Goal: Task Accomplishment & Management: Complete application form

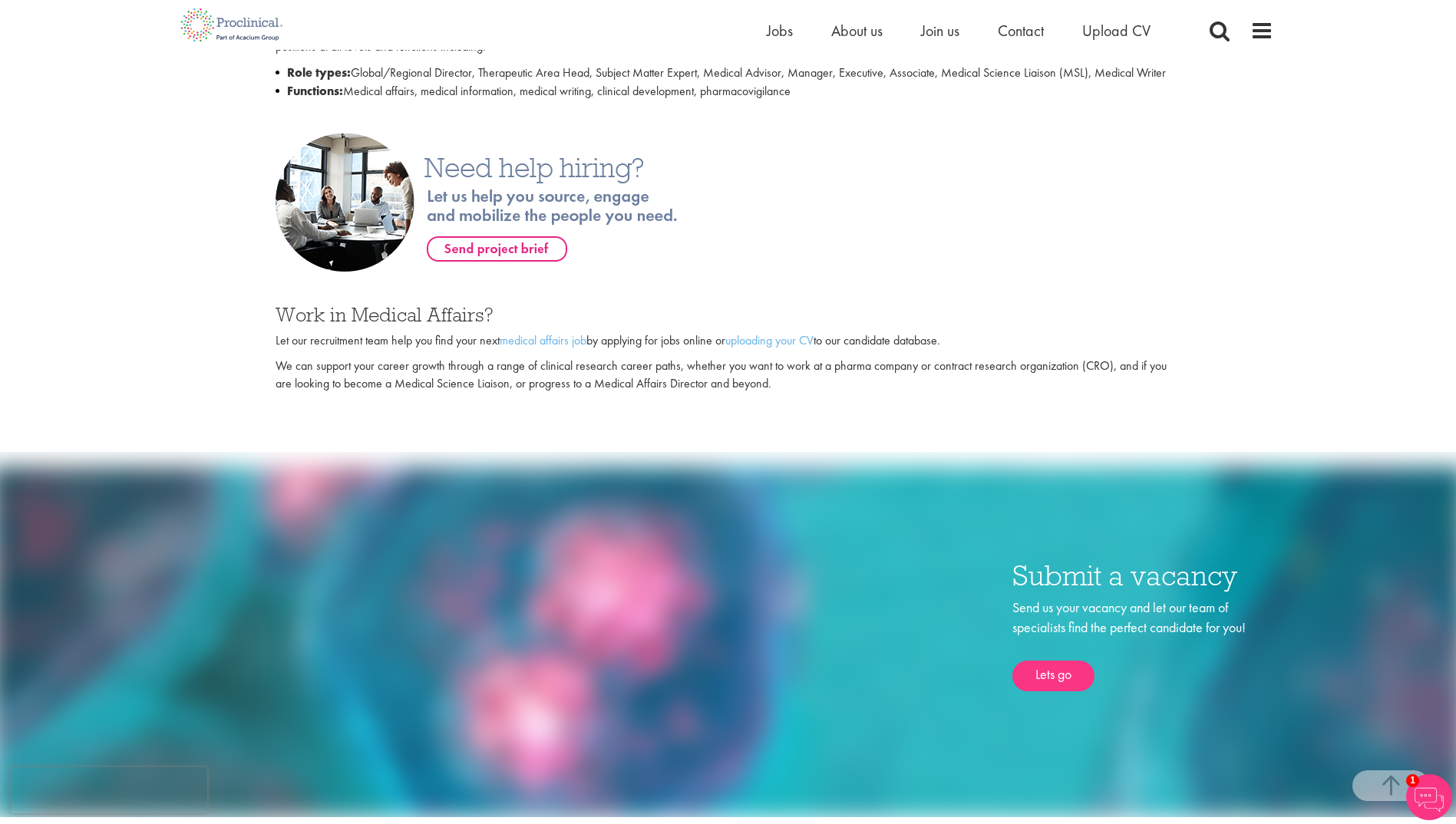
scroll to position [844, 0]
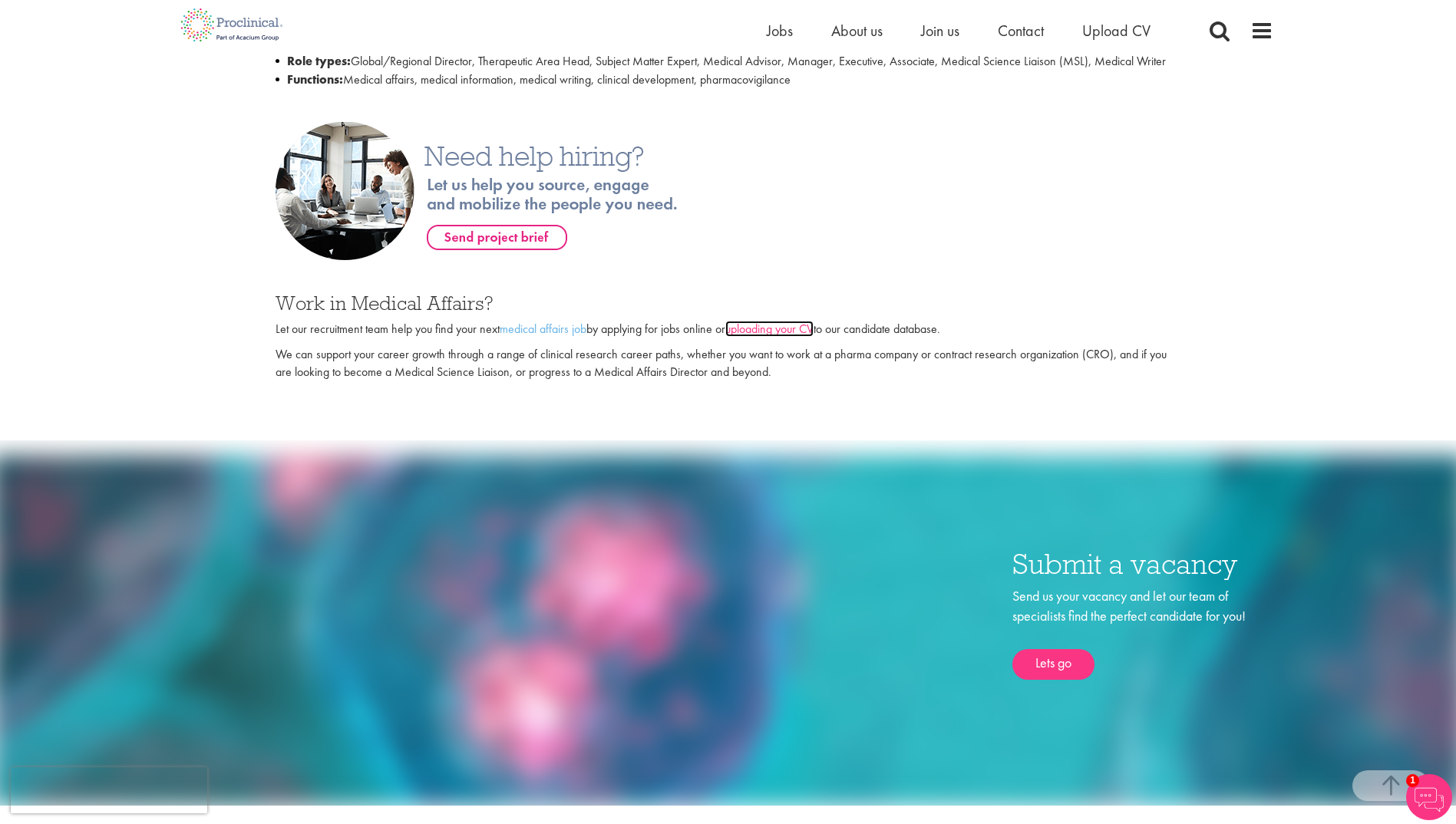
click at [786, 337] on link "uploading your CV" at bounding box center [769, 328] width 88 height 16
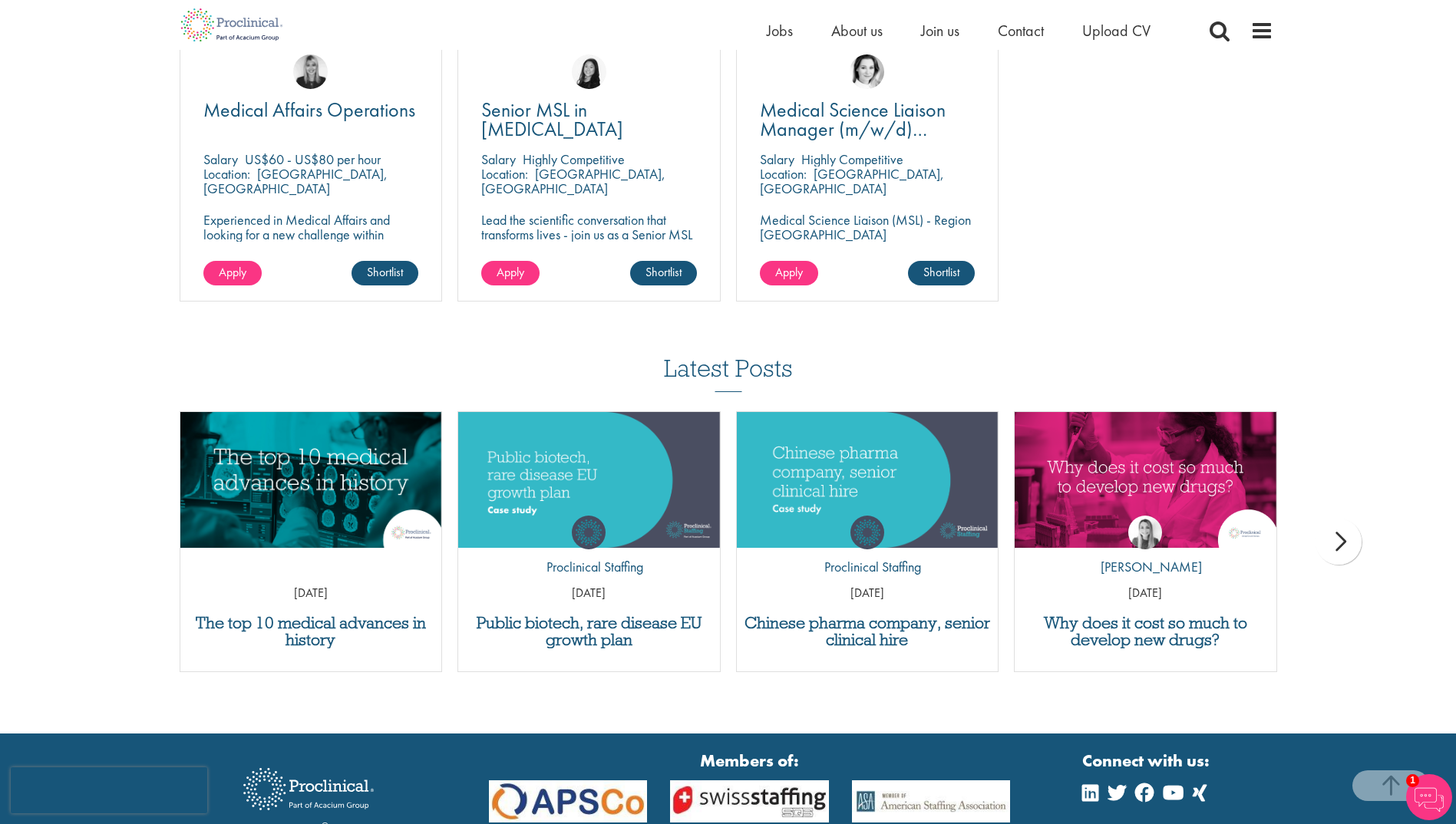
scroll to position [1513, 0]
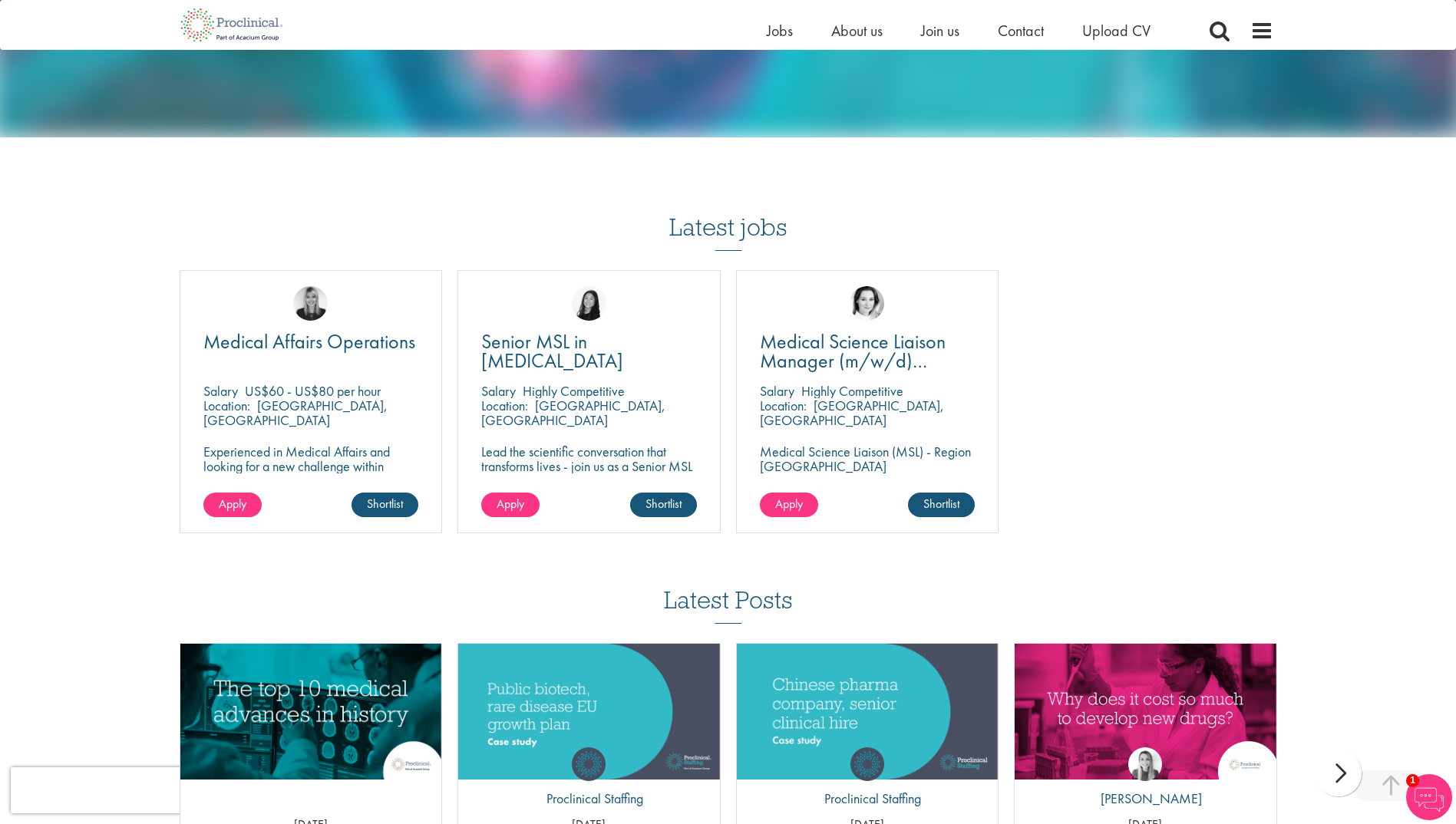
click at [729, 245] on h3 "Latest jobs" at bounding box center [728, 213] width 118 height 75
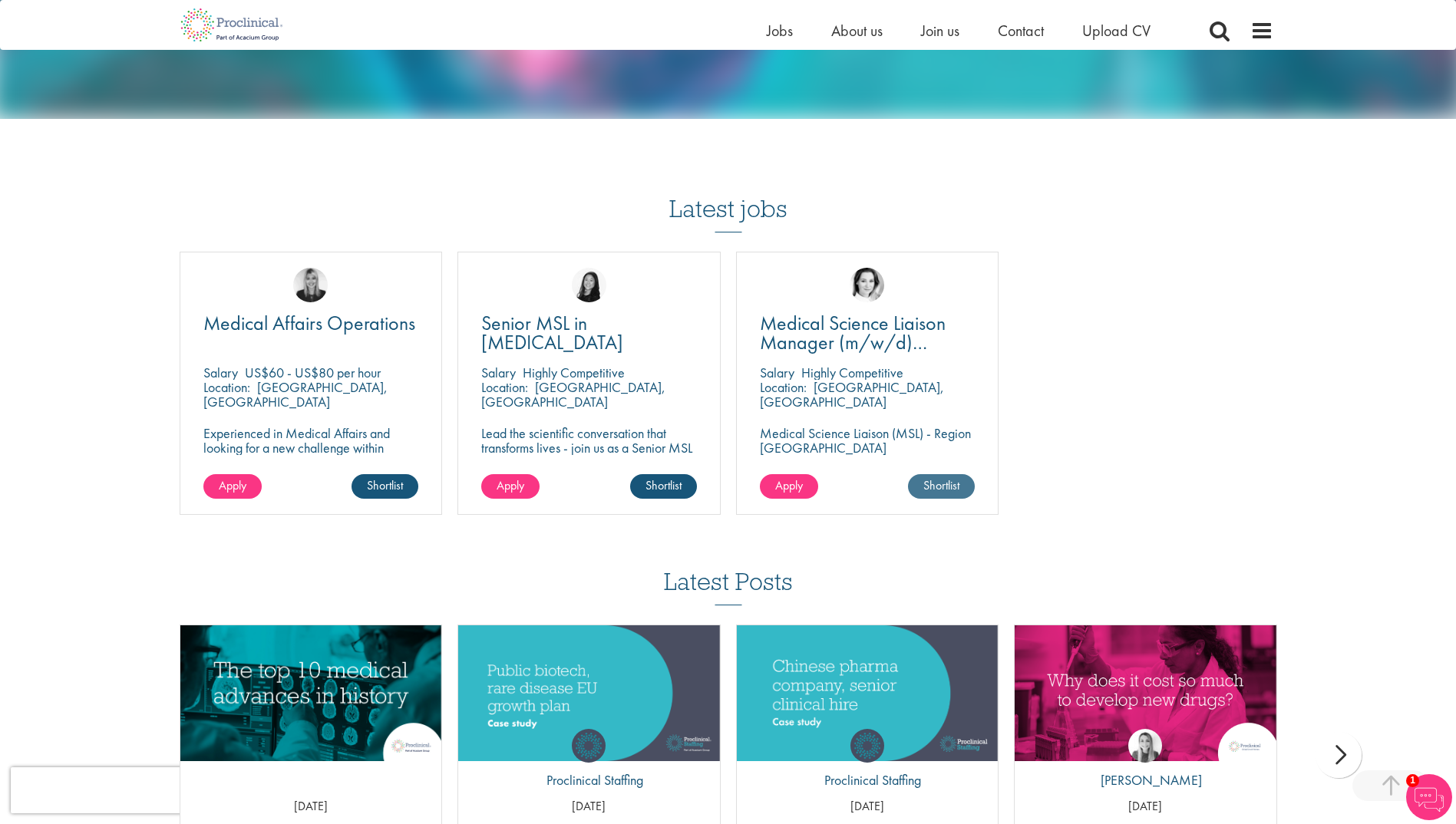
scroll to position [1360, 0]
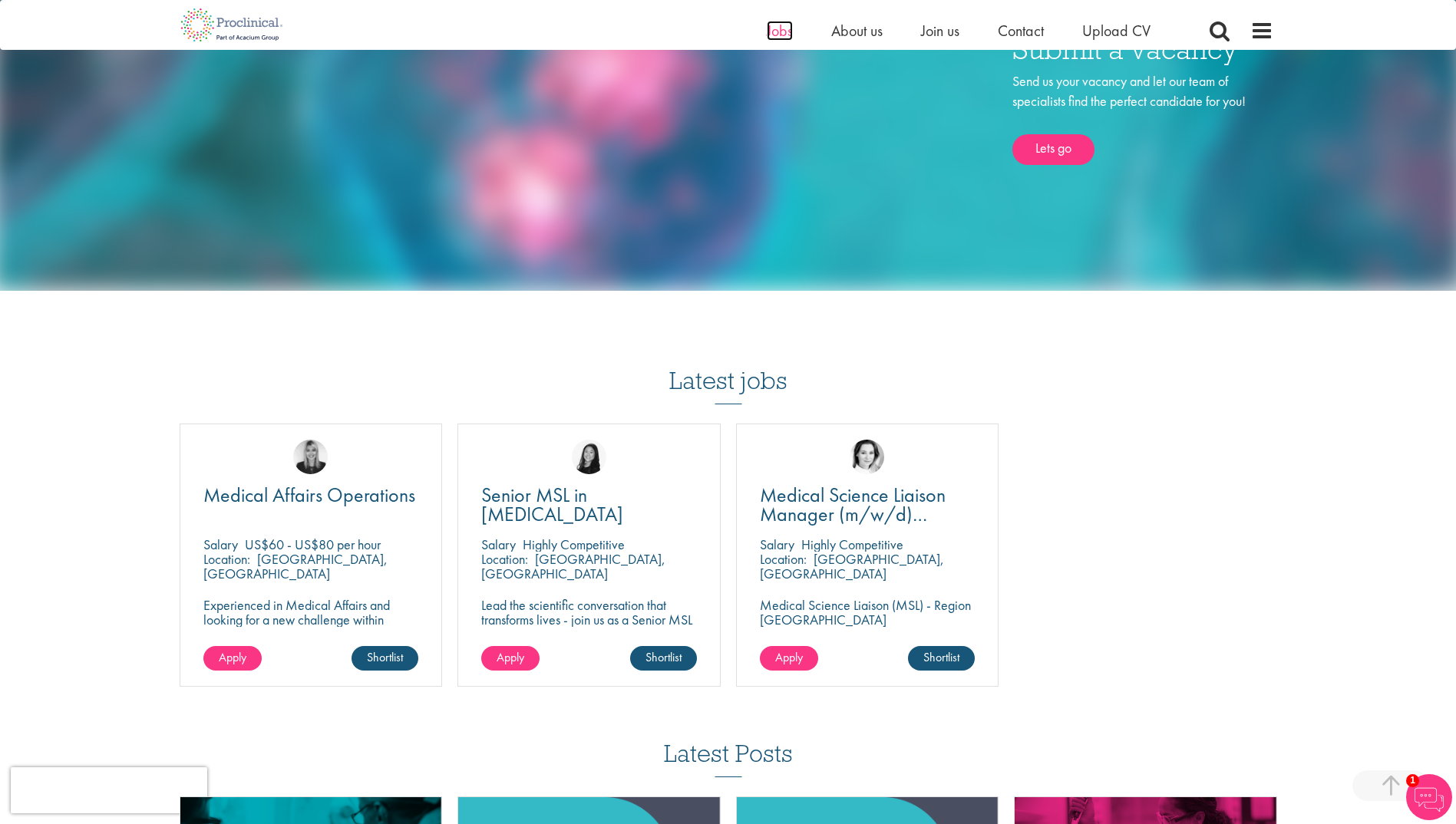
click at [784, 29] on span "Jobs" at bounding box center [780, 30] width 26 height 20
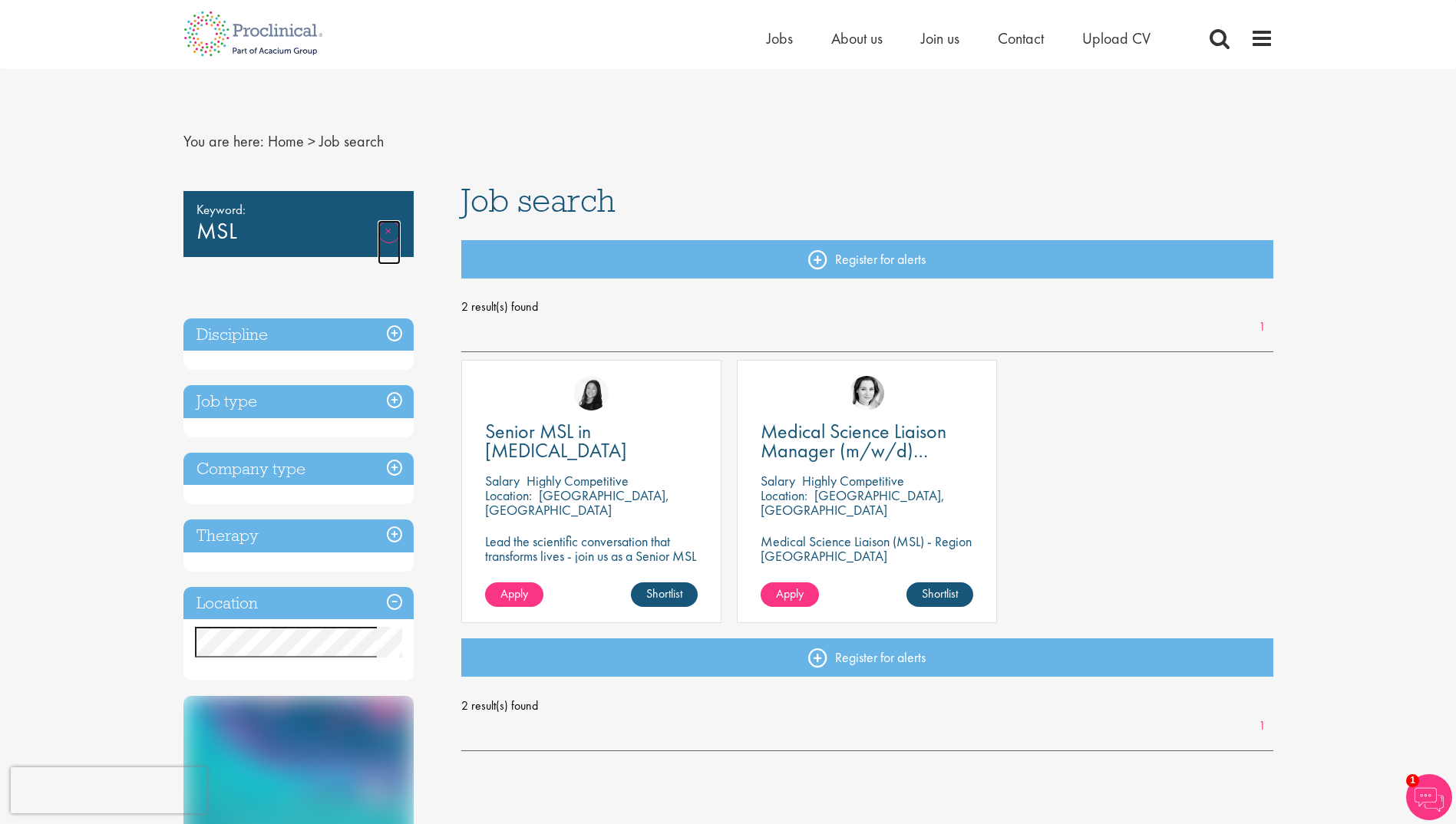
click at [392, 237] on link "Remove" at bounding box center [389, 242] width 23 height 44
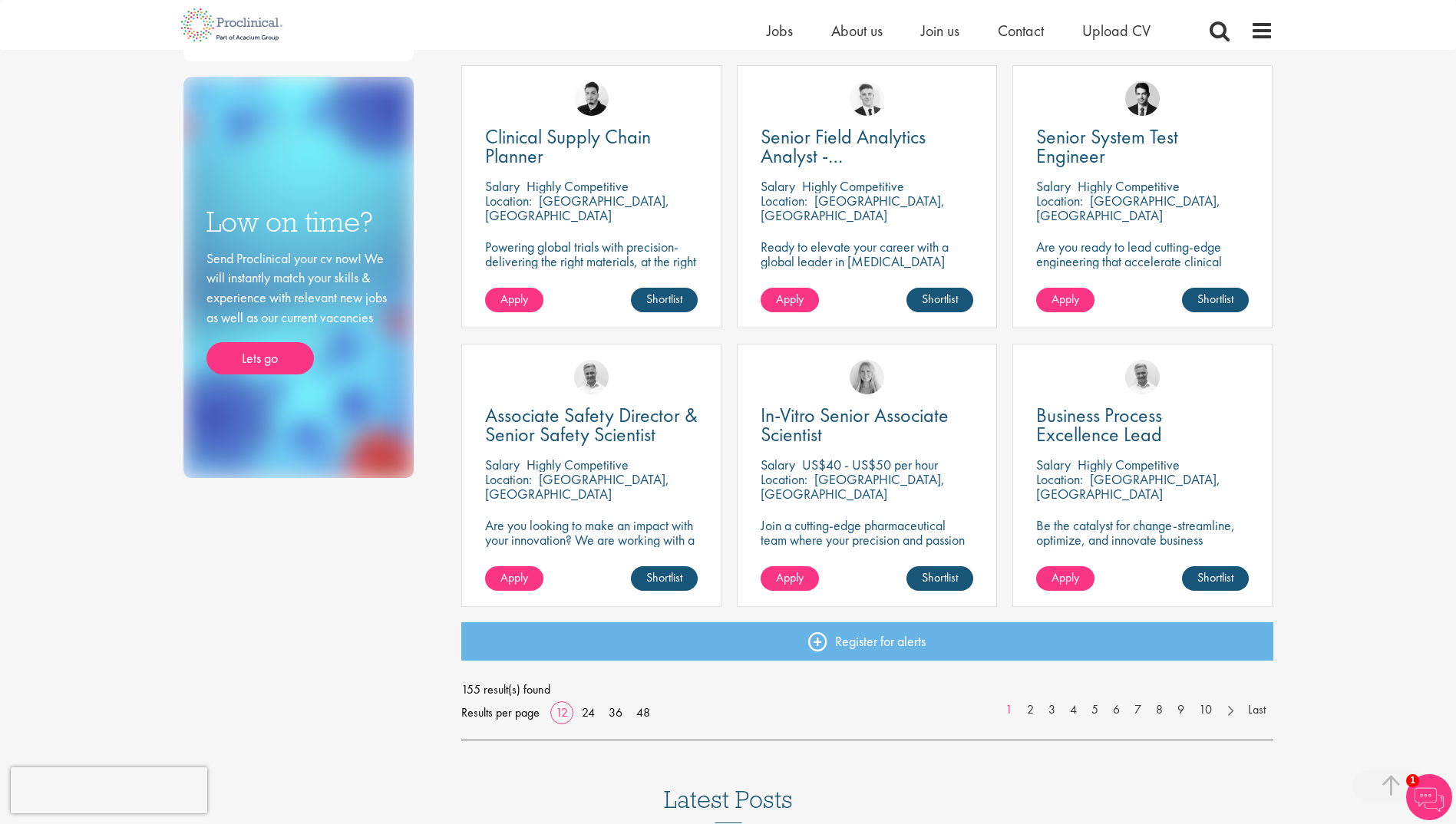
scroll to position [844, 0]
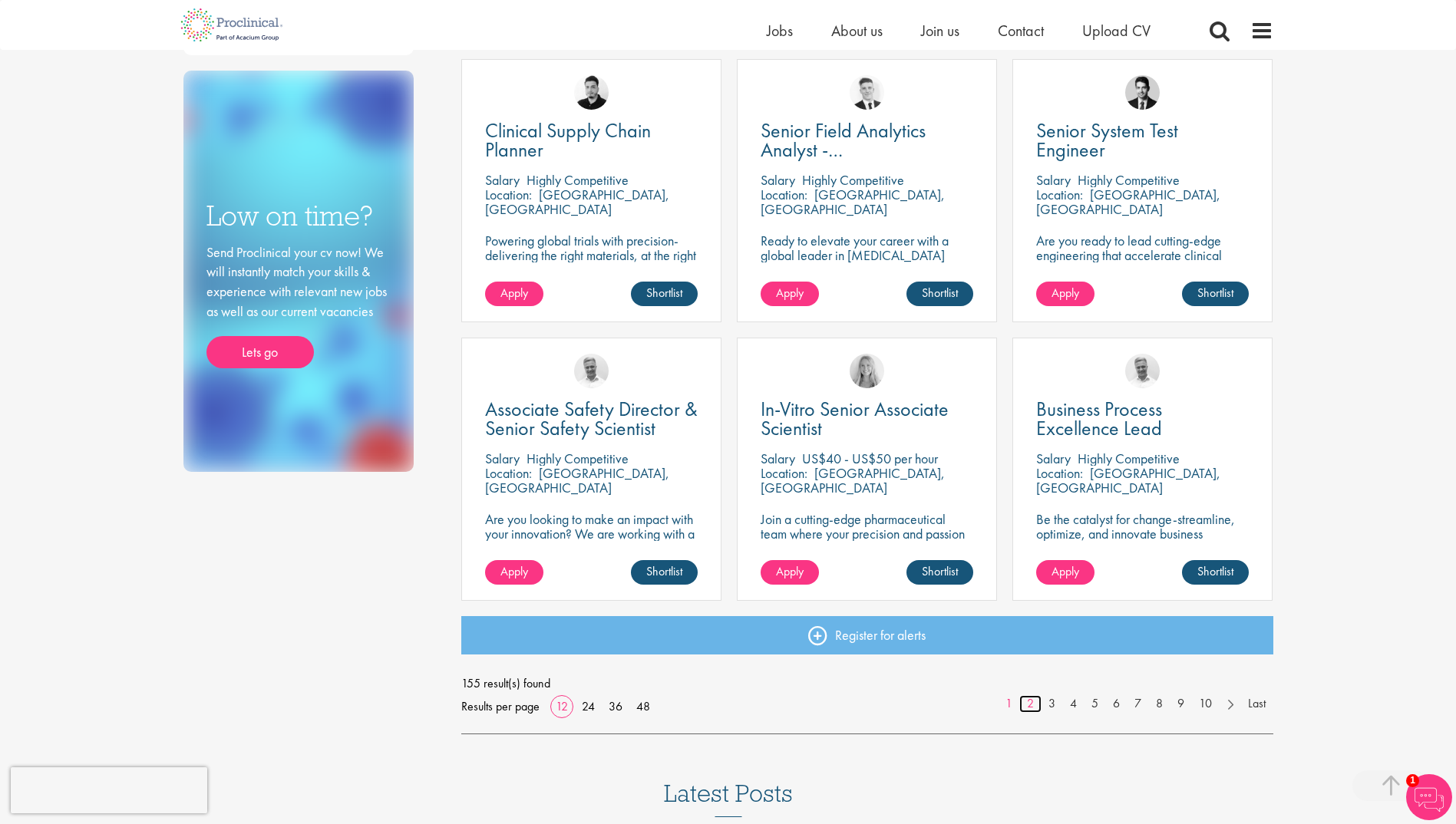
click at [1031, 707] on link "2" at bounding box center [1030, 704] width 22 height 17
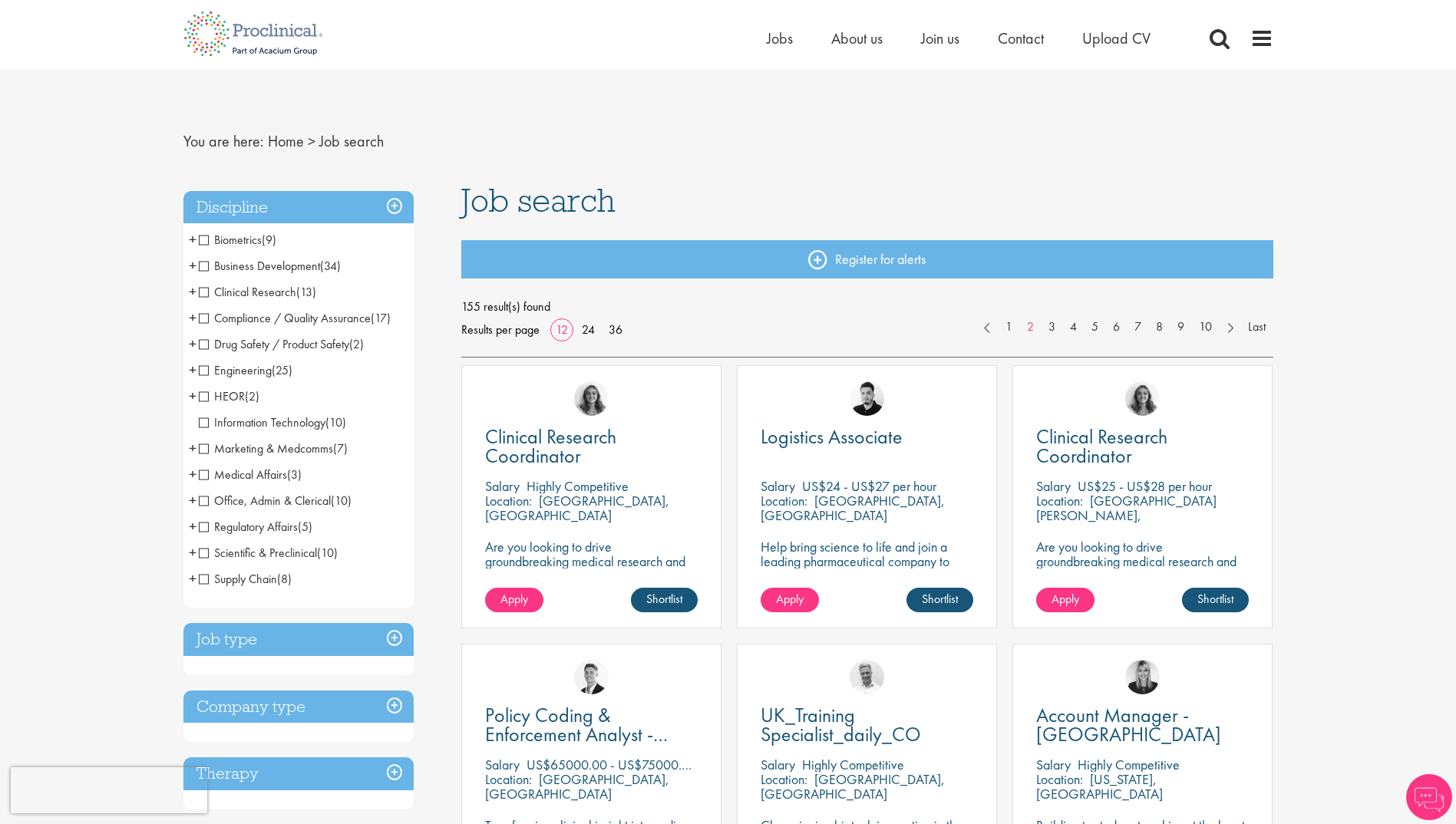
click at [198, 479] on li "Medical Affairs (3) - + Medical Liaison (2) Medical Information (1)" at bounding box center [298, 475] width 231 height 26
click at [199, 474] on span "Medical Affairs" at bounding box center [242, 475] width 88 height 16
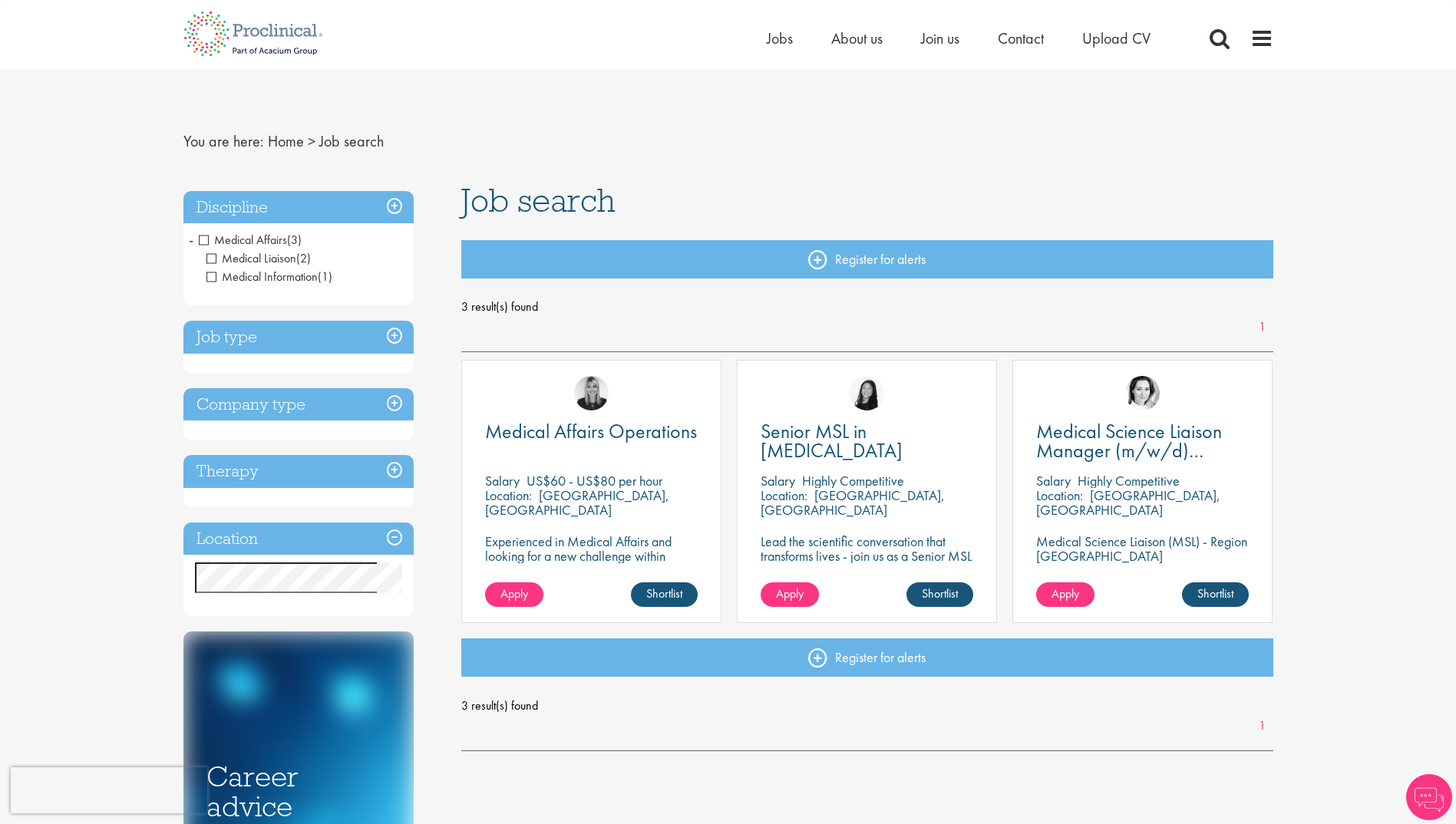
click at [396, 205] on h3 "Discipline" at bounding box center [298, 207] width 231 height 33
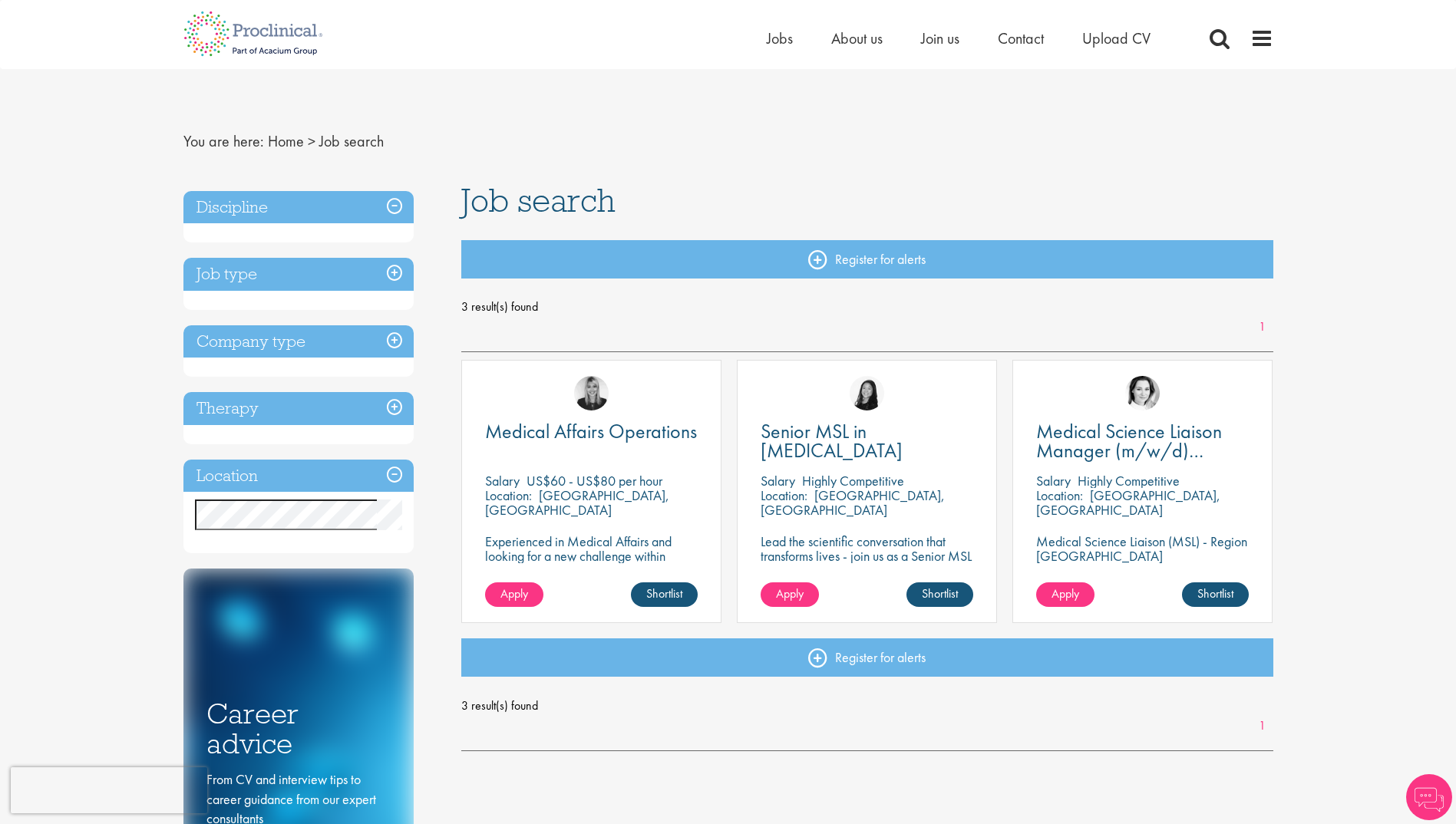
click at [394, 205] on h3 "Discipline" at bounding box center [298, 207] width 231 height 33
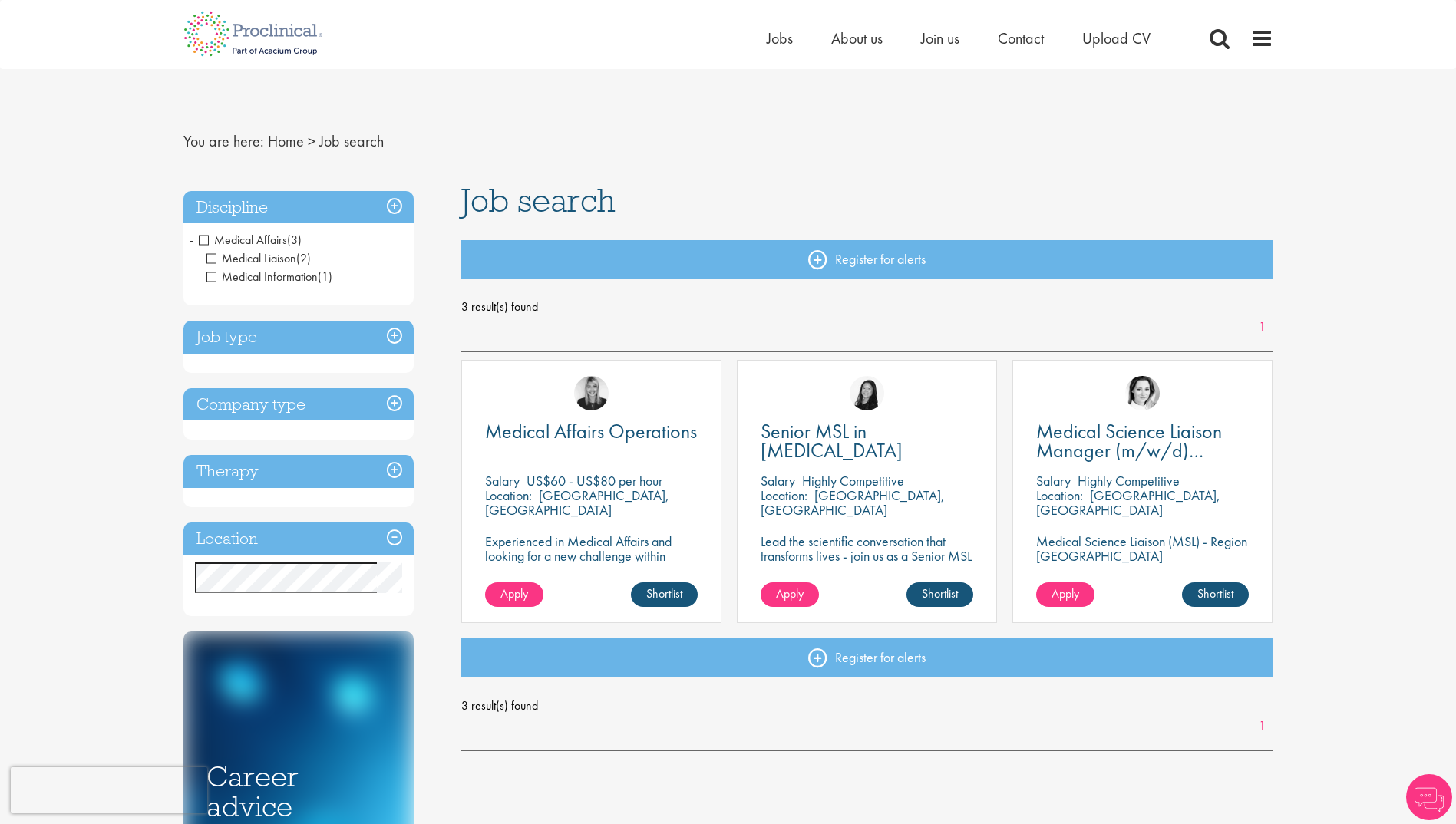
click at [201, 242] on span "Medical Affairs" at bounding box center [242, 239] width 88 height 16
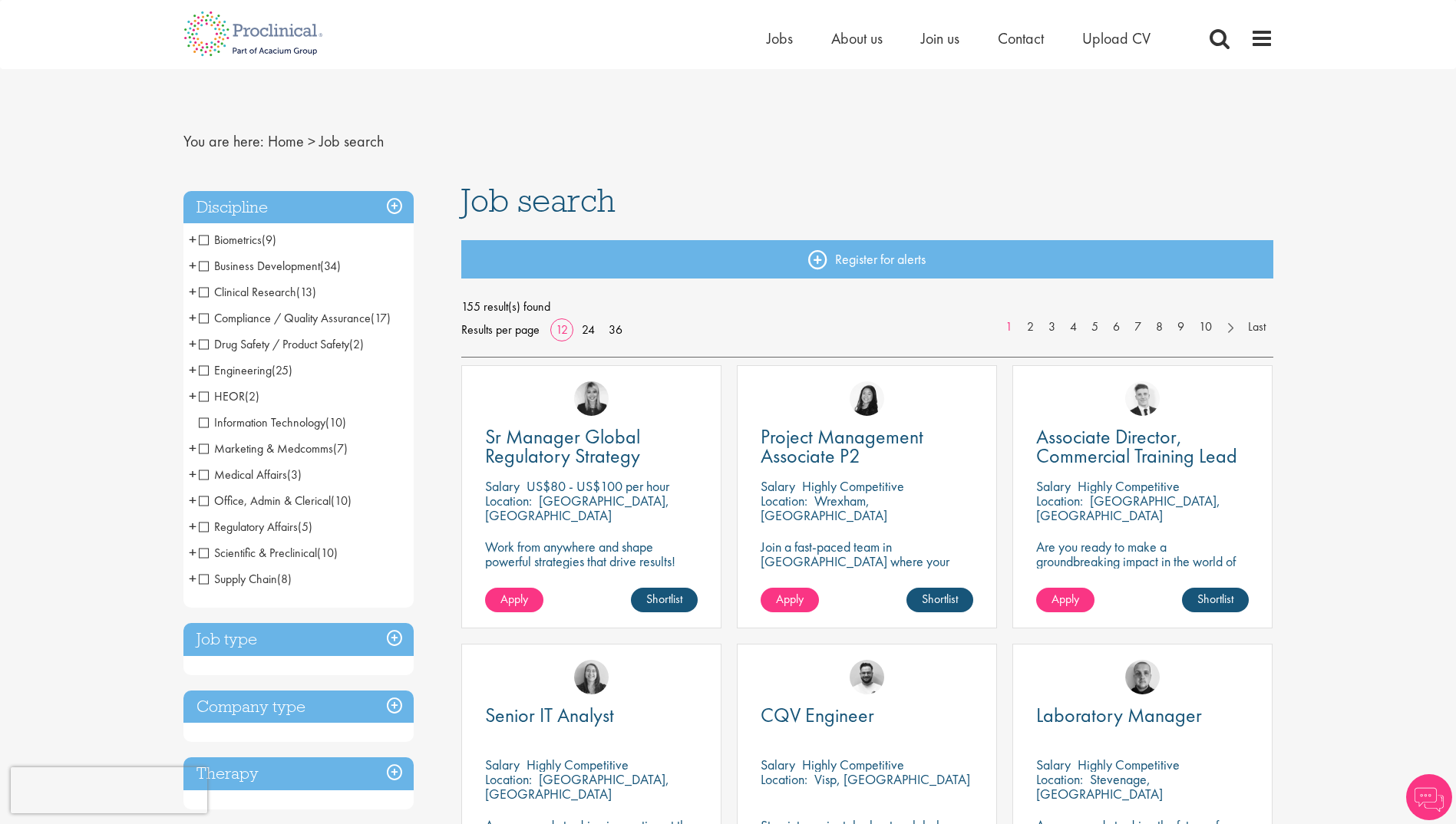
click at [200, 290] on span "Clinical Research" at bounding box center [247, 291] width 97 height 16
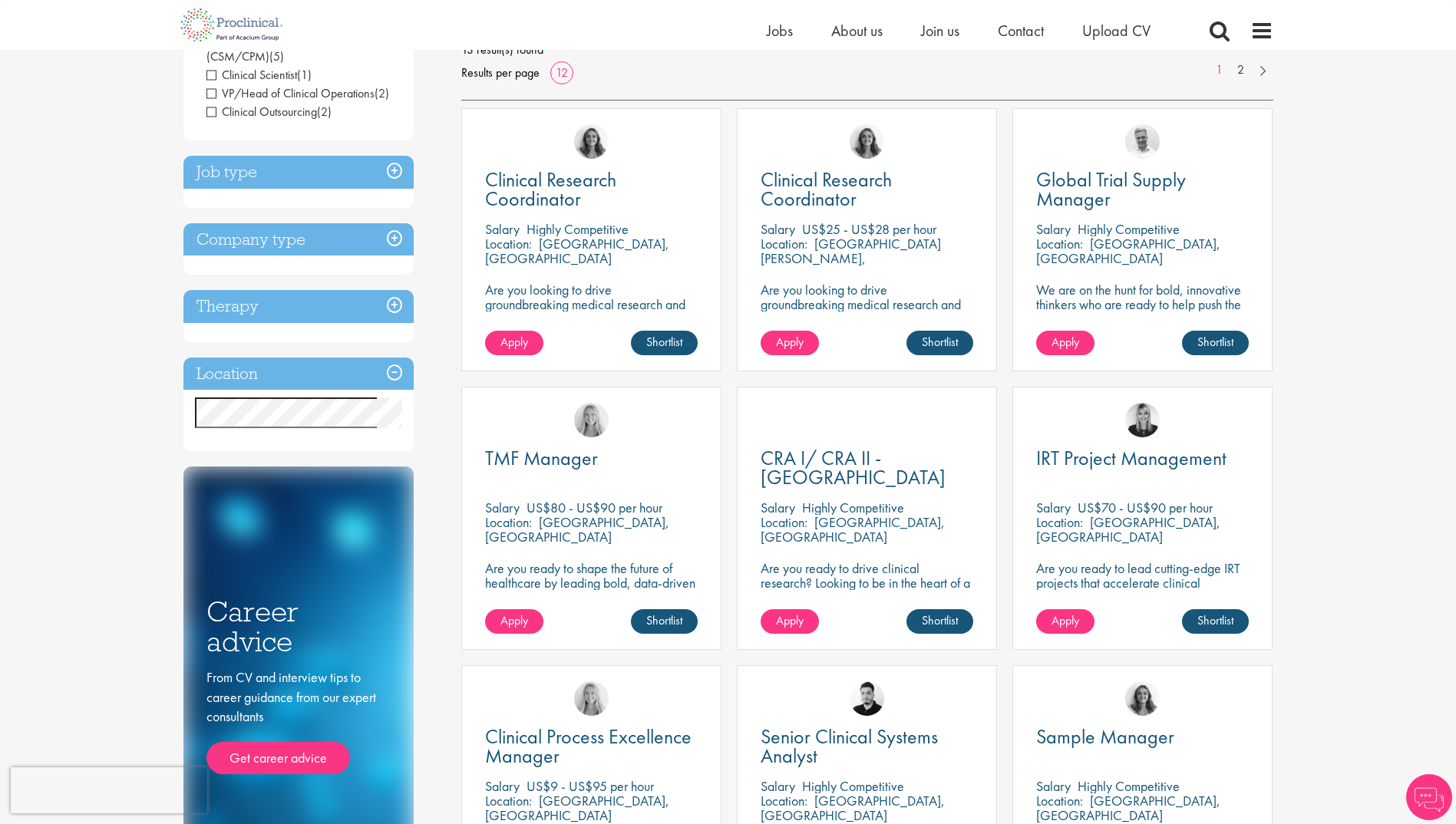
scroll to position [307, 0]
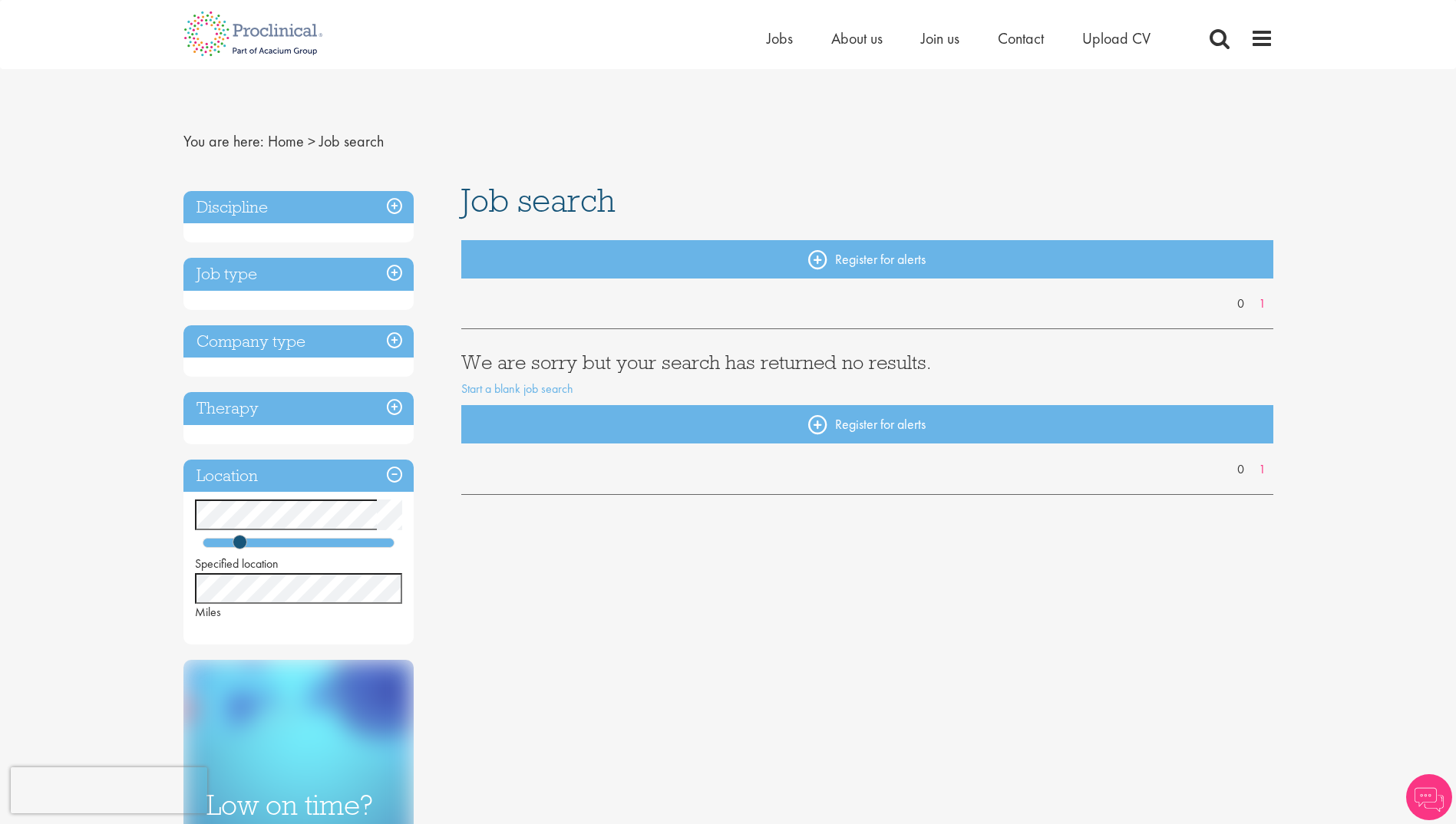
click at [332, 223] on h3 "Discipline" at bounding box center [298, 207] width 231 height 33
click at [398, 212] on h3 "Discipline" at bounding box center [298, 207] width 231 height 33
click at [273, 218] on h3 "Discipline" at bounding box center [298, 207] width 231 height 33
click at [390, 208] on h3 "Discipline" at bounding box center [298, 207] width 231 height 33
click at [394, 271] on h3 "Job type" at bounding box center [298, 274] width 231 height 33
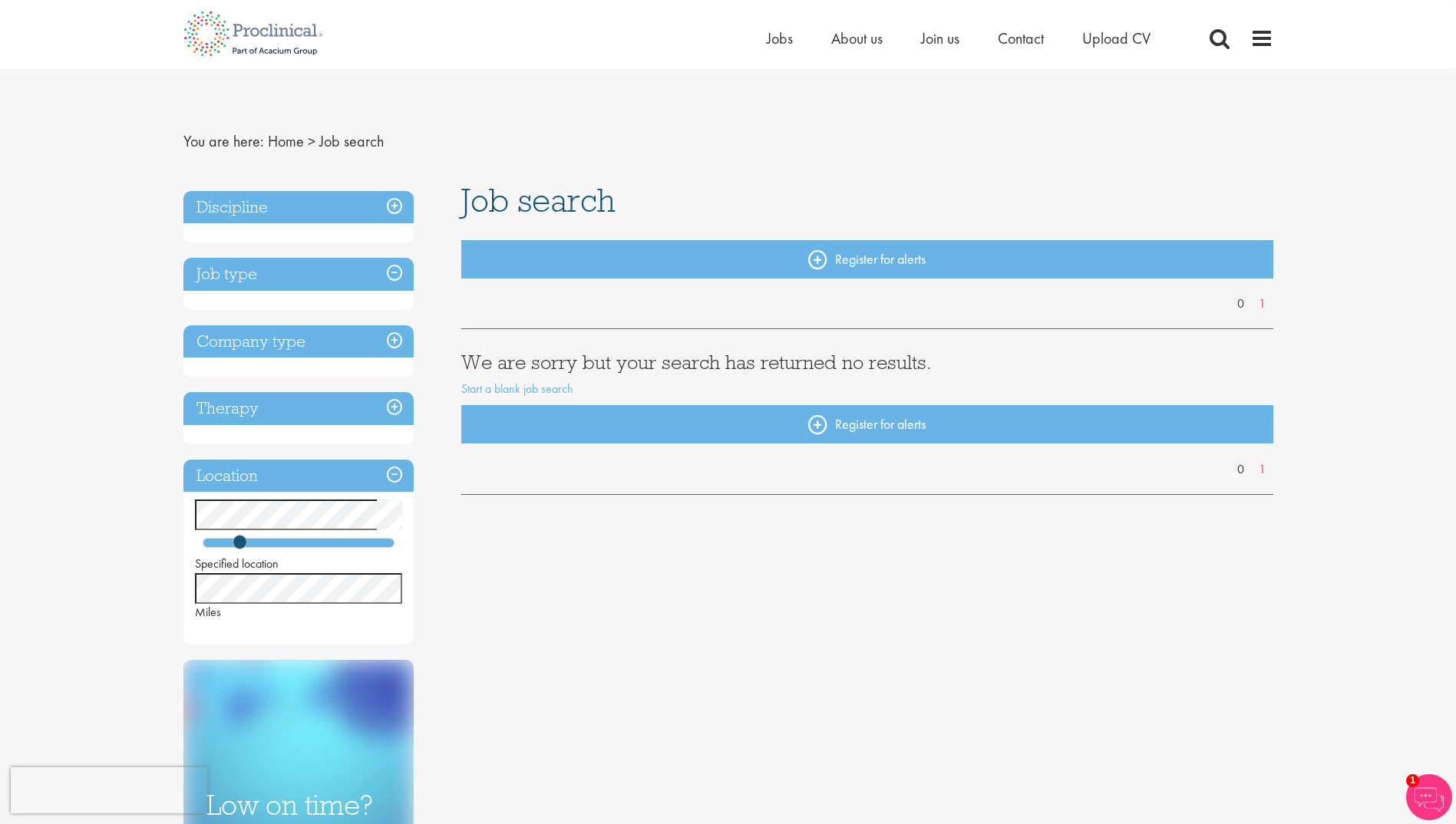
click at [394, 271] on h3 "Job type" at bounding box center [298, 274] width 231 height 33
drag, startPoint x: 238, startPoint y: 540, endPoint x: 411, endPoint y: 550, distance: 173.3
click at [411, 550] on div "Specified location Miles" at bounding box center [298, 561] width 231 height 122
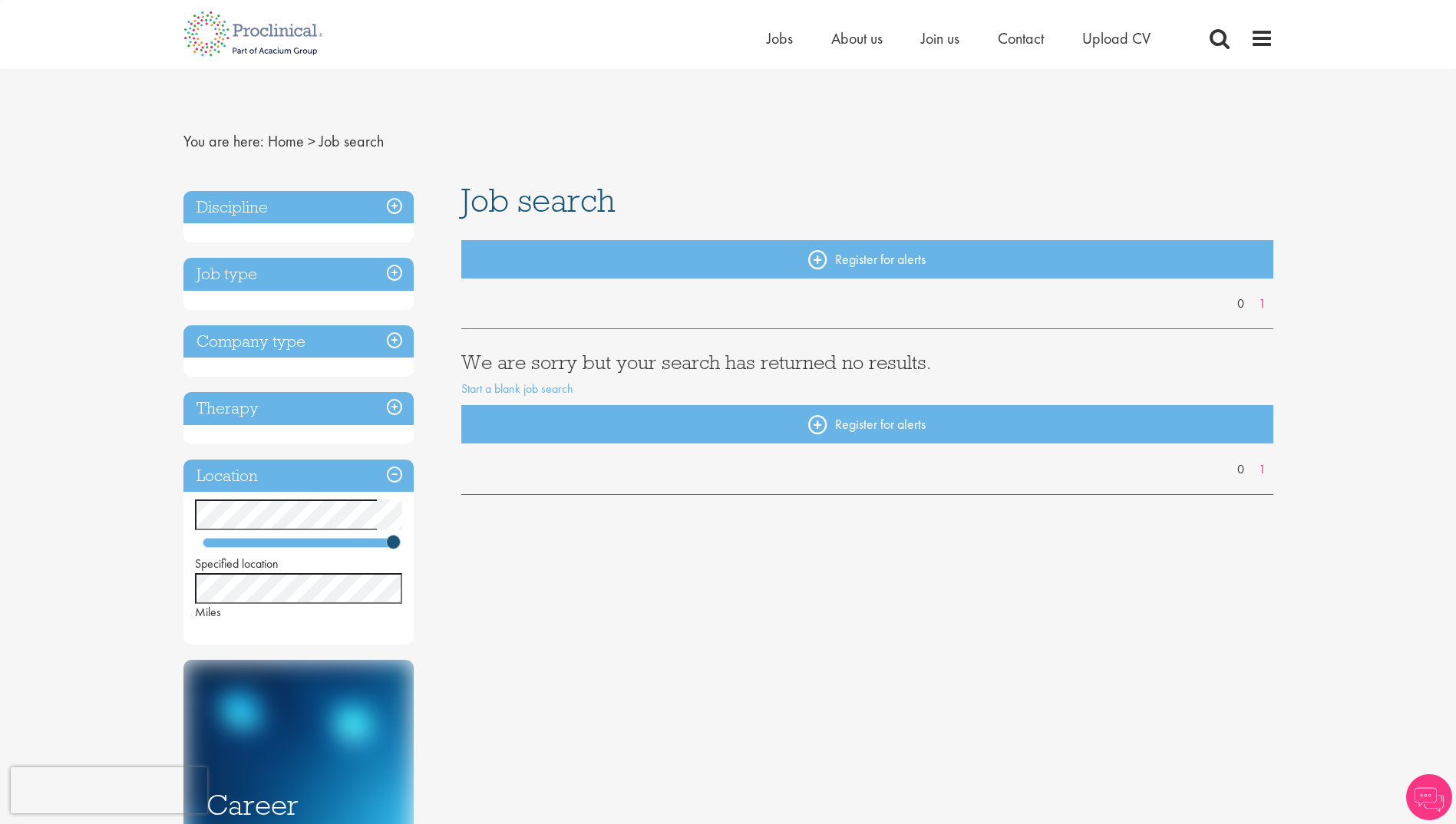
click at [398, 205] on h3 "Discipline" at bounding box center [298, 207] width 231 height 33
click at [391, 206] on h3 "Discipline" at bounding box center [298, 207] width 231 height 33
click at [477, 396] on link "Start a blank job search" at bounding box center [517, 389] width 112 height 16
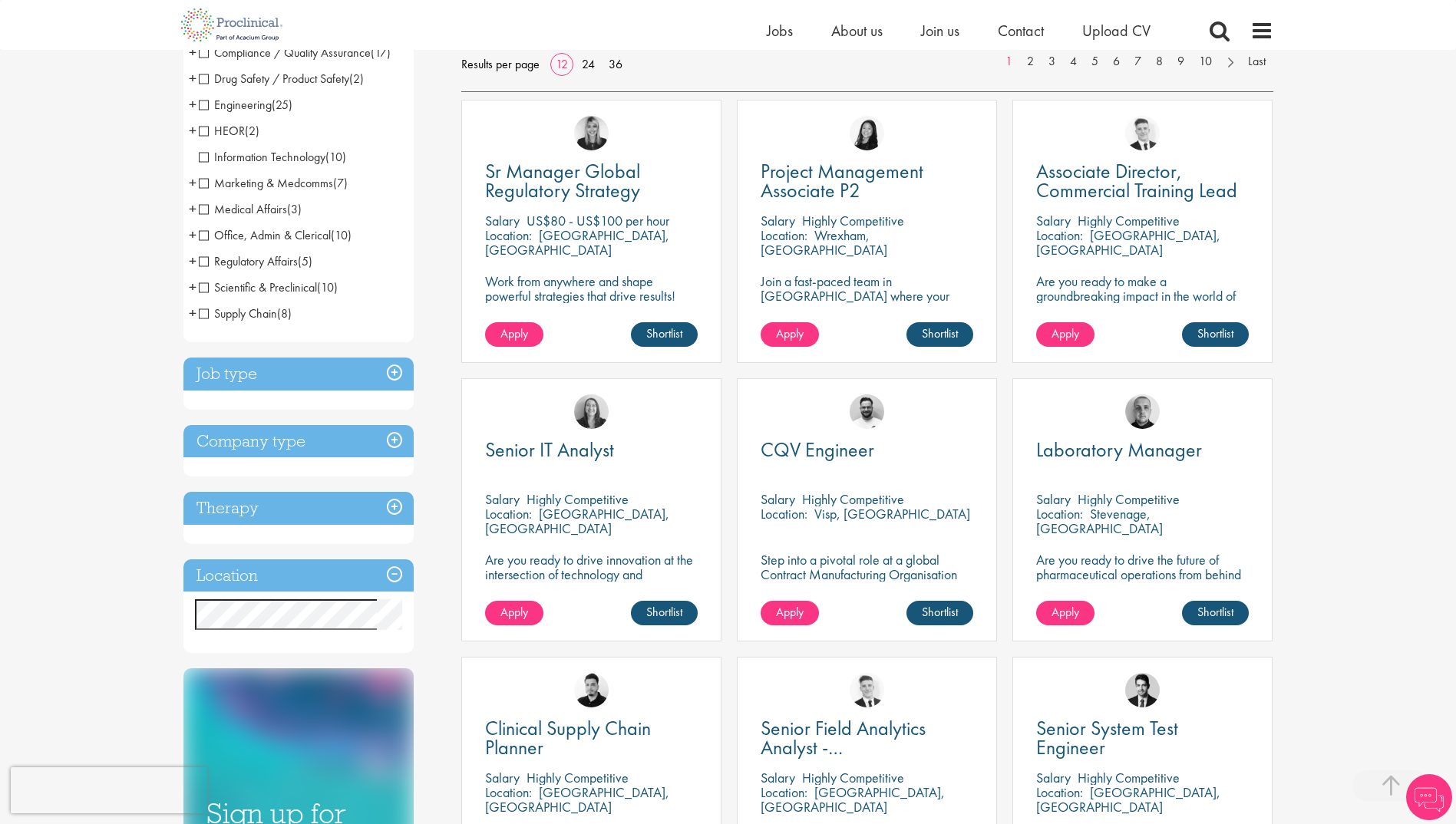
scroll to position [307, 0]
